Goal: Transaction & Acquisition: Purchase product/service

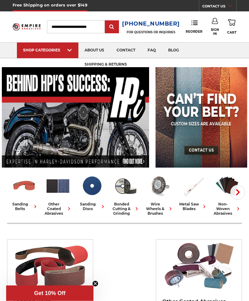
scroll to position [6, 0]
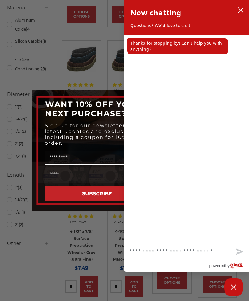
scroll to position [422, 0]
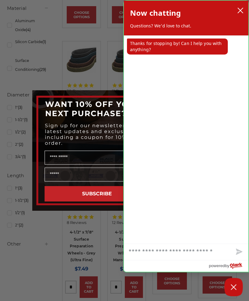
click at [240, 10] on icon "close chatbox" at bounding box center [241, 10] width 6 height 6
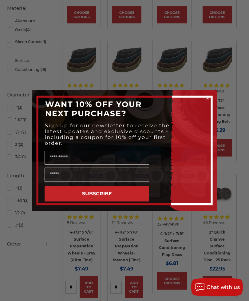
click at [209, 95] on circle "Close dialog" at bounding box center [208, 98] width 6 height 6
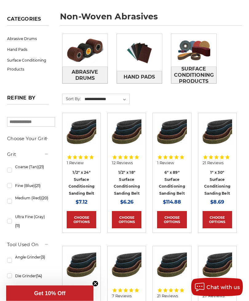
scroll to position [0, 0]
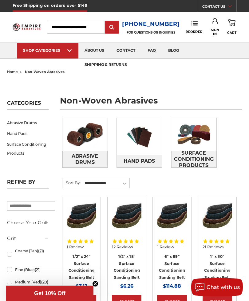
click at [64, 30] on input "Search" at bounding box center [76, 27] width 58 height 13
type input "****"
click at [118, 27] on input "submit" at bounding box center [112, 27] width 12 height 12
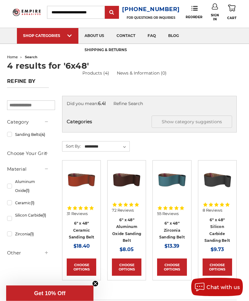
scroll to position [18, 0]
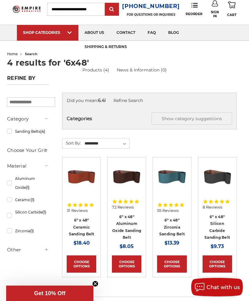
click at [14, 253] on h5 "Other" at bounding box center [28, 249] width 42 height 7
click at [9, 269] on li "In Stock (4)" at bounding box center [28, 263] width 42 height 12
click at [10, 261] on link "In Stock (4)" at bounding box center [28, 262] width 42 height 11
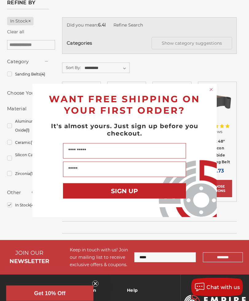
scroll to position [84, 0]
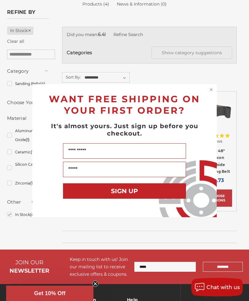
click at [210, 92] on circle "Close dialog" at bounding box center [212, 90] width 6 height 6
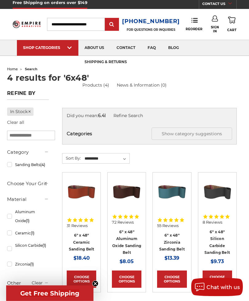
scroll to position [0, 0]
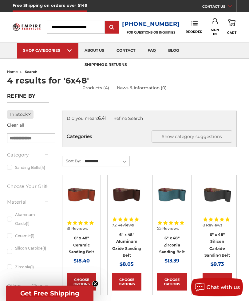
scroll to position [38, 0]
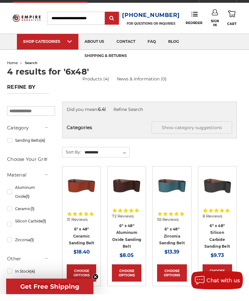
scroll to position [9, 0]
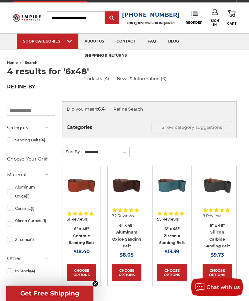
click at [22, 113] on input "search" at bounding box center [31, 111] width 48 height 10
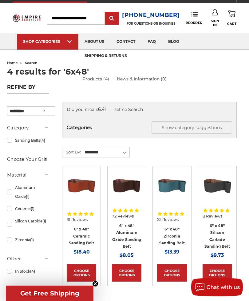
type input "*********"
click at [64, 20] on input "Search" at bounding box center [76, 18] width 58 height 13
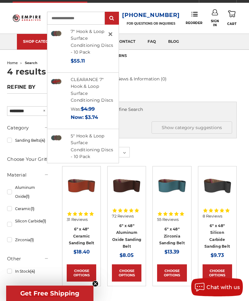
type input "**********"
click at [118, 18] on input "submit" at bounding box center [112, 18] width 12 height 12
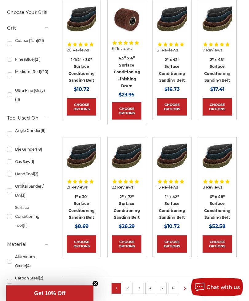
scroll to position [342, 0]
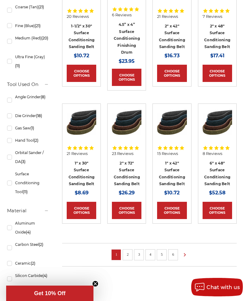
click at [172, 256] on link "6" at bounding box center [173, 254] width 6 height 7
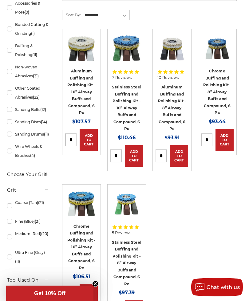
scroll to position [143, 0]
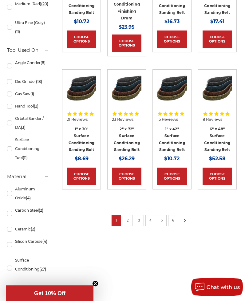
scroll to position [376, 0]
click at [137, 217] on link "3" at bounding box center [139, 220] width 6 height 7
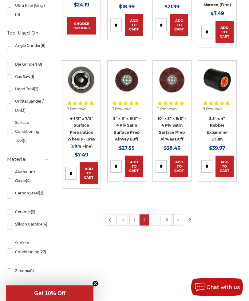
scroll to position [393, 0]
click at [154, 219] on link "4" at bounding box center [156, 219] width 6 height 7
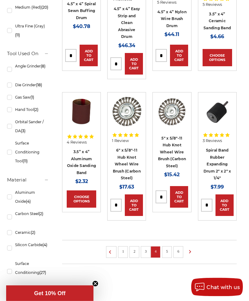
scroll to position [372, 0]
click at [168, 249] on link "5" at bounding box center [167, 251] width 6 height 7
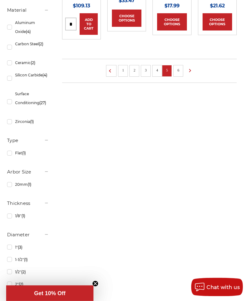
scroll to position [541, 0]
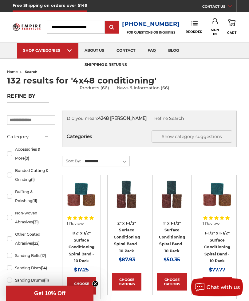
scroll to position [395, 0]
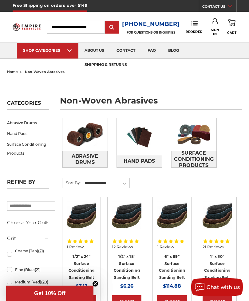
scroll to position [1, 0]
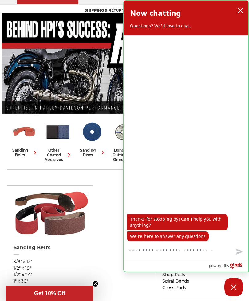
click at [241, 12] on icon "close chatbox" at bounding box center [241, 10] width 6 height 6
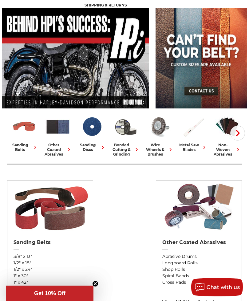
scroll to position [58, 0]
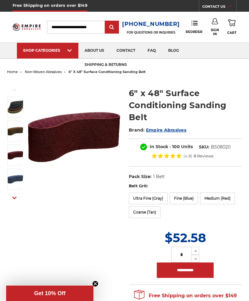
click at [161, 213] on label "Coarse (Tan)" at bounding box center [145, 212] width 32 height 12
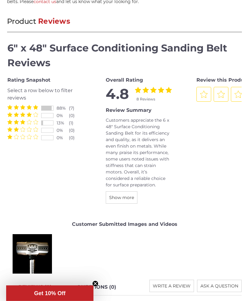
scroll to position [793, 0]
